Goal: Information Seeking & Learning: Learn about a topic

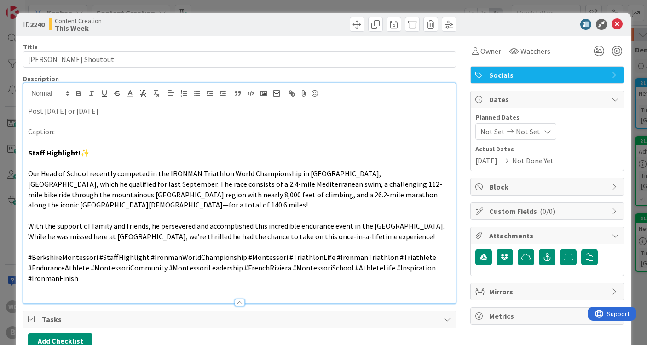
scroll to position [0, 88]
click at [640, 40] on div "ID 2240 Content Creation This Week Title 22 / 128 [PERSON_NAME] Shoutout Descri…" at bounding box center [323, 172] width 647 height 345
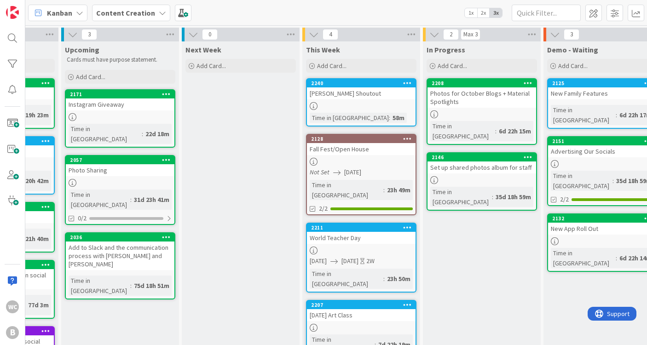
click at [345, 324] on div at bounding box center [361, 328] width 109 height 8
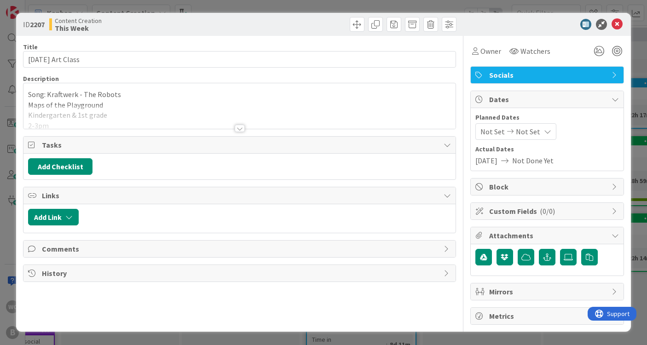
click at [160, 120] on div at bounding box center [239, 116] width 432 height 23
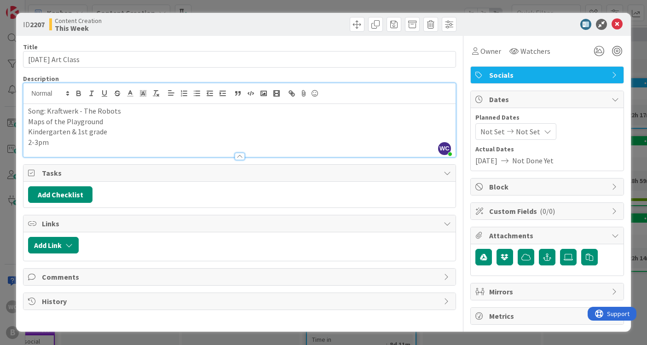
click at [144, 138] on p "2-3pm" at bounding box center [239, 142] width 423 height 11
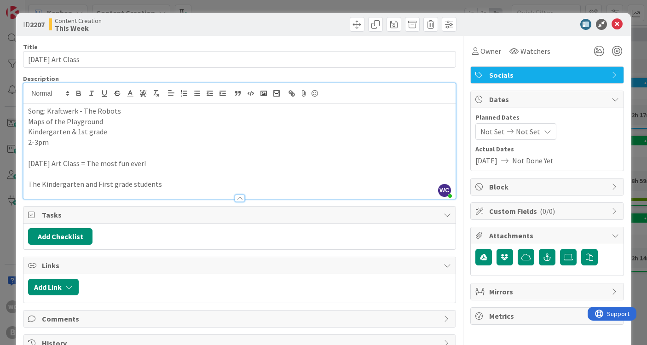
click at [44, 182] on p "The Kindergarten and First grade students" at bounding box center [239, 184] width 423 height 11
click at [98, 181] on p "The kindergarten and First grade students" at bounding box center [239, 184] width 423 height 11
click at [181, 181] on p "The kindergarten and first grade students" at bounding box center [239, 184] width 423 height 11
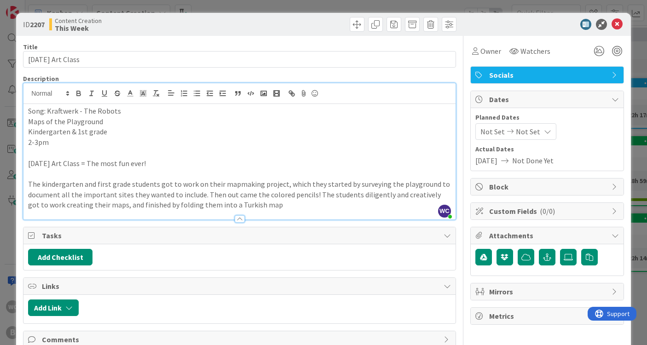
click at [243, 203] on p "The kindergarten and first grade students got to work on their mapmaking projec…" at bounding box center [239, 194] width 423 height 31
click at [282, 201] on p "The kindergarten and first grade students got to work on their mapmaking projec…" at bounding box center [239, 194] width 423 height 31
drag, startPoint x: 402, startPoint y: 205, endPoint x: 274, endPoint y: 204, distance: 128.4
click at [274, 204] on p "The kindergarten and first grade students got to work on their mapmaking projec…" at bounding box center [239, 194] width 423 height 31
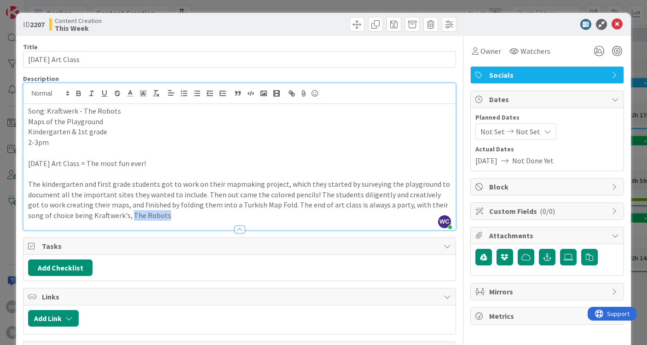
drag, startPoint x: 141, startPoint y: 213, endPoint x: 106, endPoint y: 212, distance: 35.0
click at [106, 212] on p "The kindergarten and first grade students got to work on their mapmaking projec…" at bounding box center [239, 200] width 423 height 42
click at [124, 212] on p "The kindergarten and first grade students got to work on their mapmaking projec…" at bounding box center [239, 200] width 423 height 42
drag, startPoint x: 143, startPoint y: 214, endPoint x: 105, endPoint y: 214, distance: 37.3
click at [105, 214] on p "The kindergarten and first grade students got to work on their mapmaking projec…" at bounding box center [239, 200] width 423 height 42
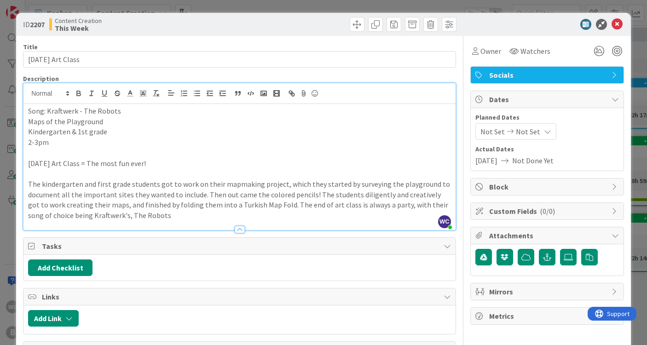
click at [159, 213] on p "The kindergarten and first grade students got to work on their mapmaking projec…" at bounding box center [239, 200] width 423 height 42
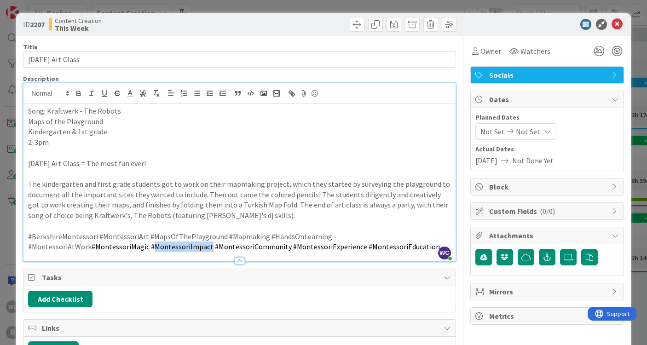
drag, startPoint x: 87, startPoint y: 242, endPoint x: 30, endPoint y: 242, distance: 56.6
click at [92, 242] on span "#MontessoriMagic #MontessoriImpact #MontessoriCommunity #MontessoriExperience #…" at bounding box center [266, 246] width 348 height 9
drag, startPoint x: 28, startPoint y: 242, endPoint x: 139, endPoint y: 242, distance: 111.3
click at [139, 242] on span "#MontessoriMagic #MontessoriImpact #MontessoriCommunity #MontessoriExperience #…" at bounding box center [266, 246] width 348 height 9
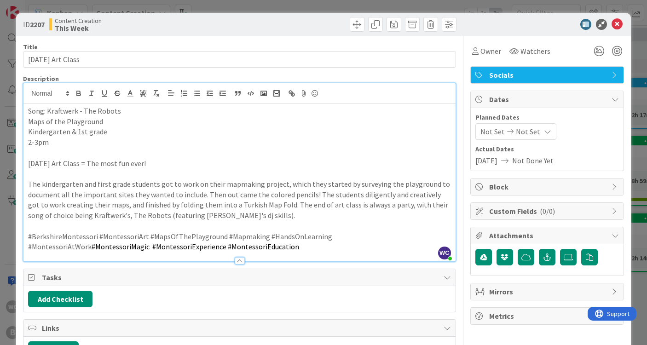
click at [188, 245] on p "#BerkshireMontessori #MontessoriArt #MapsOfThePlayground #Mapmaking #HandsOnLea…" at bounding box center [239, 241] width 423 height 21
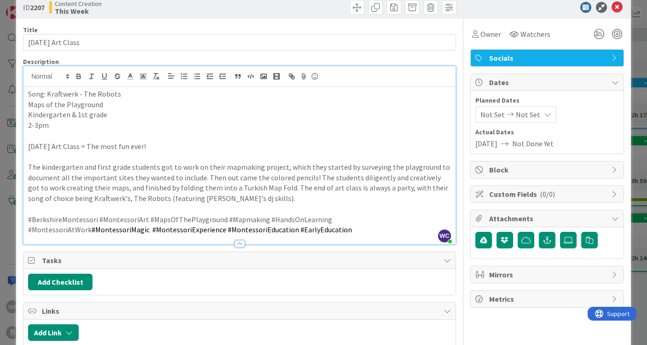
scroll to position [17, 0]
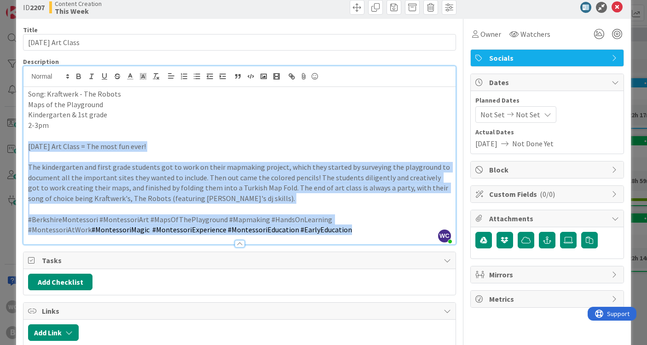
drag, startPoint x: 25, startPoint y: 143, endPoint x: 230, endPoint y: 225, distance: 221.1
click at [230, 225] on div "Song: Kraftwerk - The Robots Maps of the Playground Kindergarten & 1st grade 2-…" at bounding box center [239, 165] width 432 height 157
copy div "[DATE] Art Class = The most fun ever! The kindergarten and first grade students…"
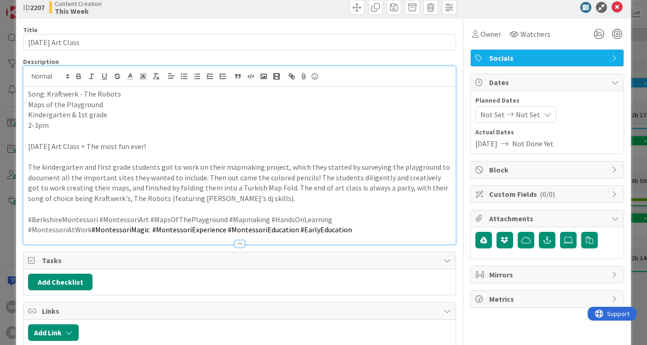
click at [242, 235] on div at bounding box center [239, 240] width 432 height 10
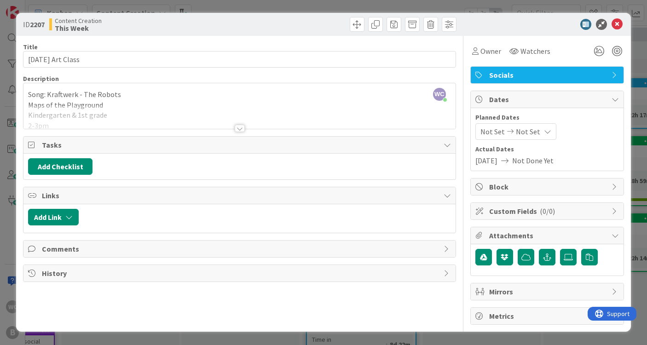
scroll to position [0, 0]
click at [242, 130] on div at bounding box center [240, 128] width 10 height 7
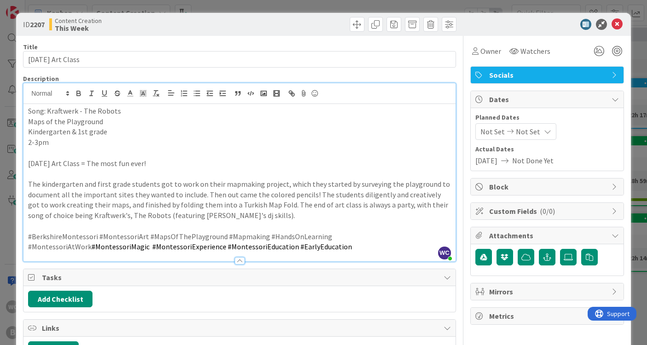
click at [226, 244] on p "#BerkshireMontessori #MontessoriArt #MapsOfThePlayground #Mapmaking #HandsOnLea…" at bounding box center [239, 241] width 423 height 21
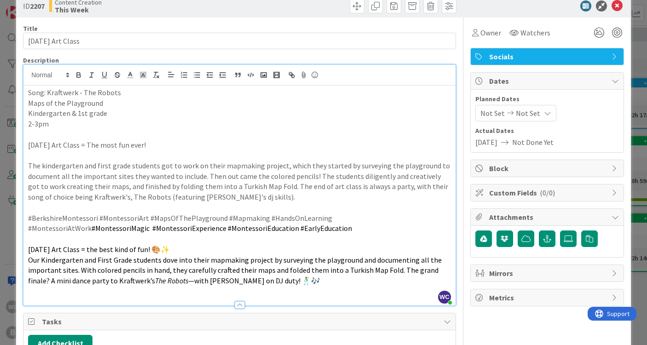
scroll to position [20, 0]
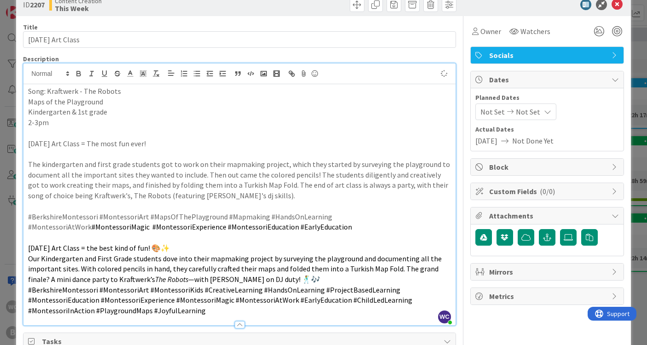
click at [272, 274] on p "Our Kindergarten and First Grade students dove into their mapmaking project by …" at bounding box center [239, 268] width 423 height 31
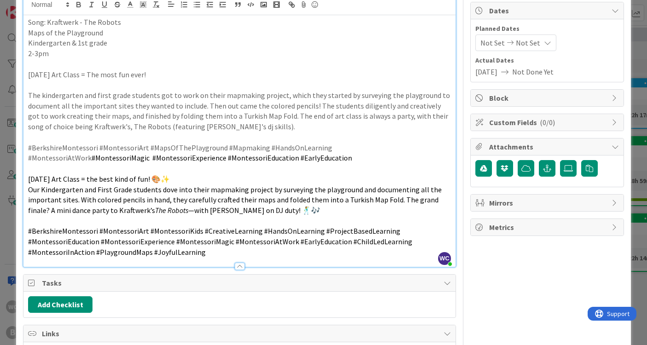
scroll to position [89, 0]
click at [26, 182] on div "Song: Kraftwerk - The Robots Maps of the Playground Kindergarten & 1st grade 2-…" at bounding box center [239, 141] width 432 height 252
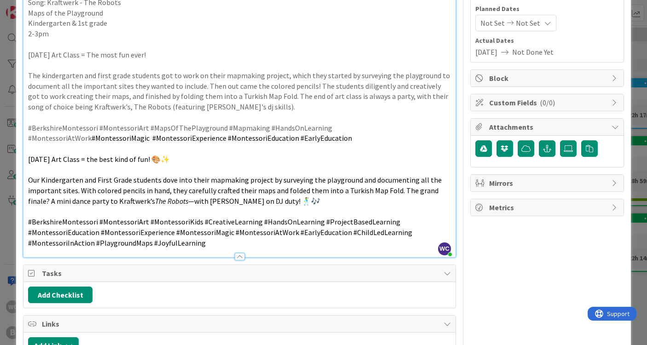
scroll to position [109, 0]
click at [79, 184] on span "Our Kindergarten and First Grade students dove into their mapmaking project by …" at bounding box center [235, 190] width 415 height 30
click at [29, 175] on span "Our Kindergarten and First Grade students dove into their mapmaking project by …" at bounding box center [235, 190] width 415 height 30
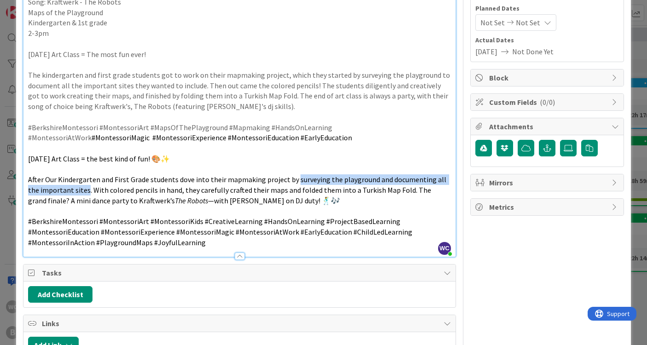
drag, startPoint x: 292, startPoint y: 175, endPoint x: 74, endPoint y: 184, distance: 218.2
click at [74, 184] on span "After Our Kindergarten and First Grade students dove into their mapmaking proje…" at bounding box center [238, 190] width 420 height 30
copy span "surveying the playground and documenting all the important sites"
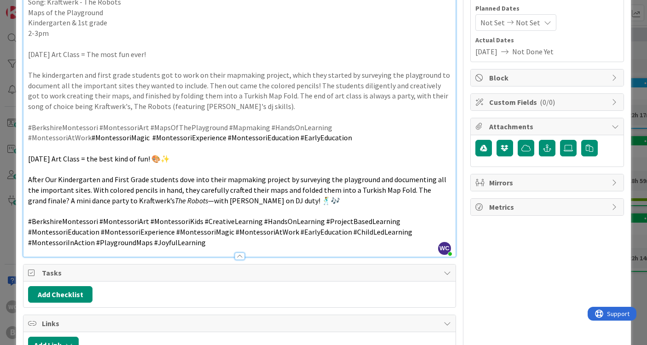
click at [42, 175] on span "After Our Kindergarten and First Grade students dove into their mapmaking proje…" at bounding box center [238, 190] width 420 height 30
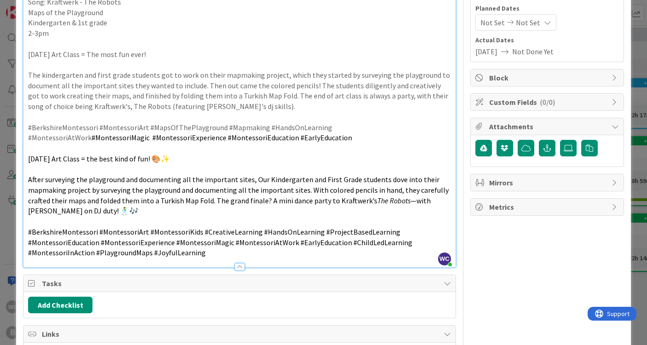
click at [254, 175] on span "After surveying the playground and documenting all the important sites, Our Kin…" at bounding box center [239, 190] width 422 height 30
drag, startPoint x: 89, startPoint y: 184, endPoint x: 308, endPoint y: 183, distance: 219.4
click at [308, 183] on span "After surveying the playground and documenting all the important sites, our Kin…" at bounding box center [239, 190] width 422 height 30
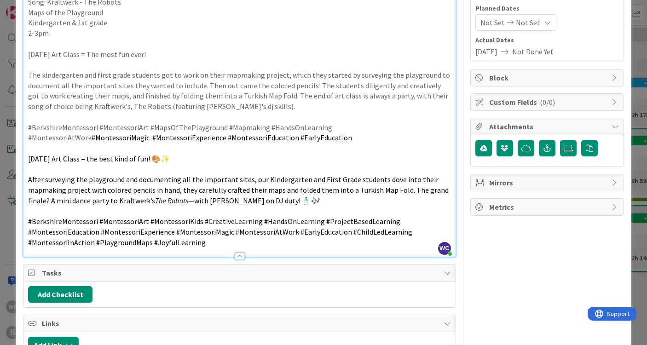
click at [179, 183] on span "After surveying the playground and documenting all the important sites, our Kin…" at bounding box center [239, 190] width 422 height 30
click at [201, 184] on span "After surveying the playground and documenting all the important sites, our Kin…" at bounding box center [235, 190] width 415 height 30
click at [186, 186] on span "After surveying the playground and documenting all the important sites, our Kin…" at bounding box center [237, 190] width 419 height 30
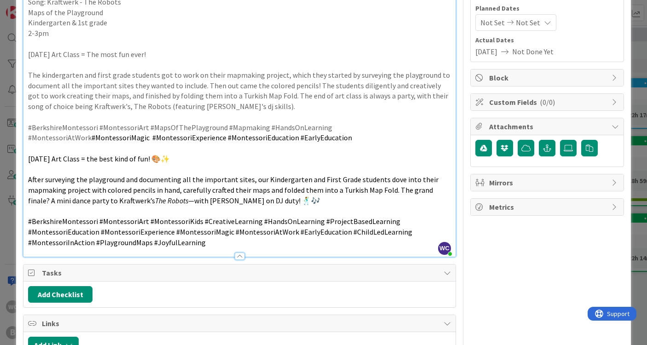
click at [264, 186] on span "After surveying the playground and documenting all the important sites, our Kin…" at bounding box center [234, 190] width 412 height 30
click at [394, 184] on span "After surveying the playground and documenting all the important sites, our Kin…" at bounding box center [234, 190] width 412 height 30
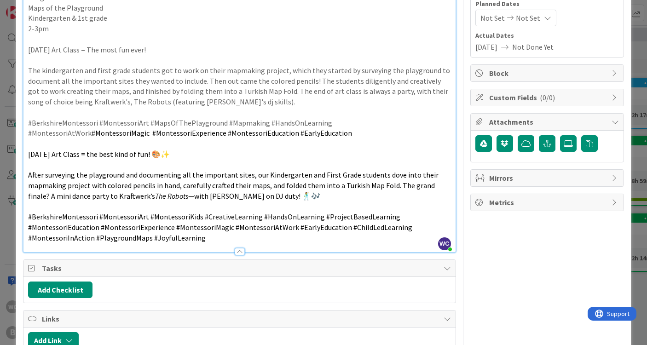
scroll to position [113, 0]
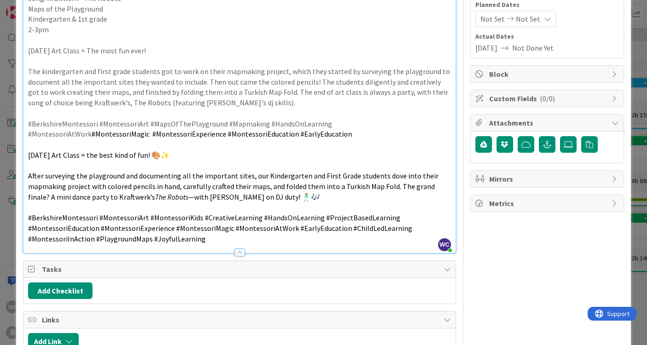
click at [178, 183] on span "After surveying the playground and documenting all the important sites, our Kin…" at bounding box center [234, 186] width 412 height 30
click at [288, 181] on span "After surveying the playground and documenting all the important sites, our Kin…" at bounding box center [234, 186] width 412 height 30
click at [363, 181] on span "After surveying the playground and documenting all the important sites, our Kin…" at bounding box center [234, 186] width 412 height 30
click at [221, 182] on span "After surveying the playground and documenting all the important sites, our Kin…" at bounding box center [237, 186] width 419 height 30
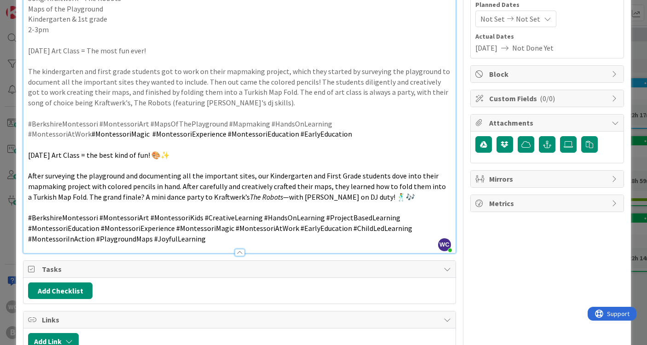
drag, startPoint x: 295, startPoint y: 187, endPoint x: 354, endPoint y: 198, distance: 59.5
click at [354, 202] on p at bounding box center [239, 207] width 423 height 11
click at [283, 193] on span "—with [PERSON_NAME] on DJ duty! 🕺🎶" at bounding box center [349, 196] width 132 height 9
click at [341, 192] on span "with [PERSON_NAME] on DJ duty! 🕺🎶" at bounding box center [350, 196] width 126 height 9
click at [273, 192] on em "The Robots (" at bounding box center [268, 196] width 37 height 9
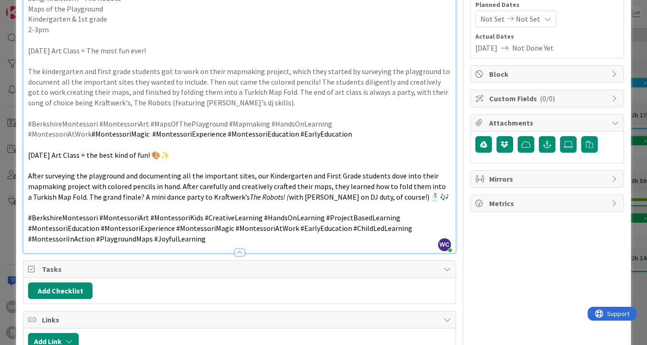
click at [289, 192] on span "with [PERSON_NAME] on DJ duty, of course!) 🕺🎶" at bounding box center [369, 196] width 160 height 9
click at [398, 194] on span "ith [PERSON_NAME] on DJ duty, of course!) 🕺🎶" at bounding box center [371, 196] width 155 height 9
click at [294, 192] on span "ith [PERSON_NAME] on DJ duty, of course!) 🕺🎶" at bounding box center [371, 196] width 155 height 9
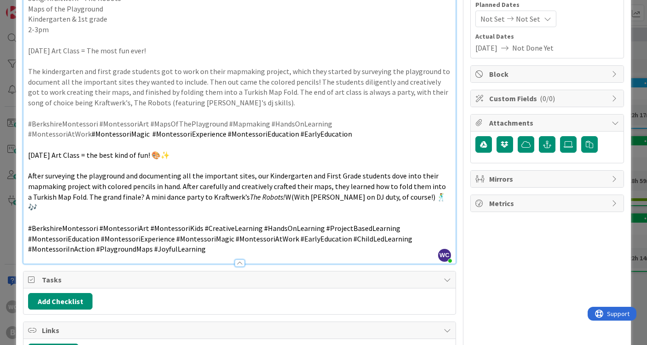
click at [284, 193] on span "W(With [PERSON_NAME] on DJ duty, of course!) 🕺🎶" at bounding box center [237, 202] width 418 height 20
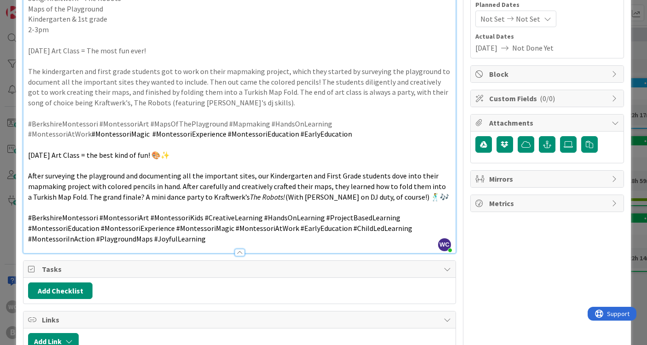
click at [330, 202] on p at bounding box center [239, 207] width 423 height 11
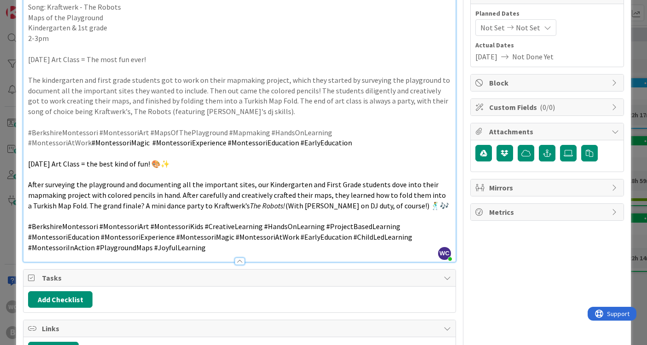
scroll to position [104, 0]
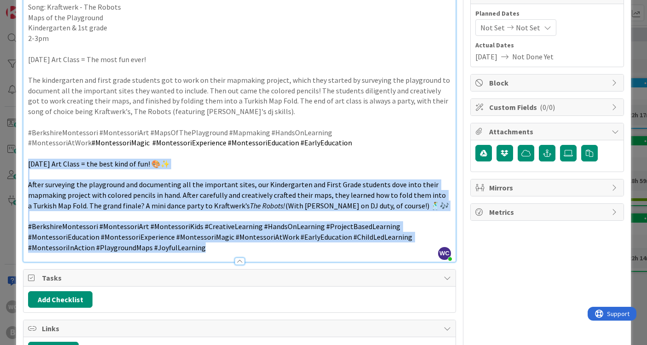
drag, startPoint x: 28, startPoint y: 160, endPoint x: 412, endPoint y: 248, distance: 394.3
click at [412, 248] on div "Description WC [GEOGRAPHIC_DATA] just joined Song: Kraftwerk - The Robots Maps …" at bounding box center [239, 117] width 433 height 292
copy div "[DATE] Art Class = the best kind of fun! 🎨✨ After surveying the playground and …"
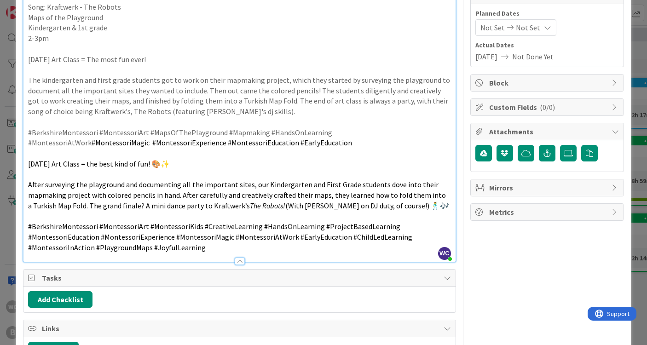
click at [640, 51] on div "ID 2207 Content Creation This Week Title 16 / 128 [DATE] Art Class Description …" at bounding box center [323, 172] width 647 height 345
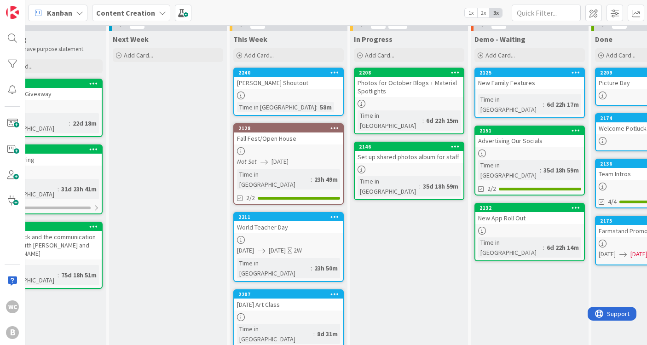
scroll to position [0, 161]
